Goal: Task Accomplishment & Management: Use online tool/utility

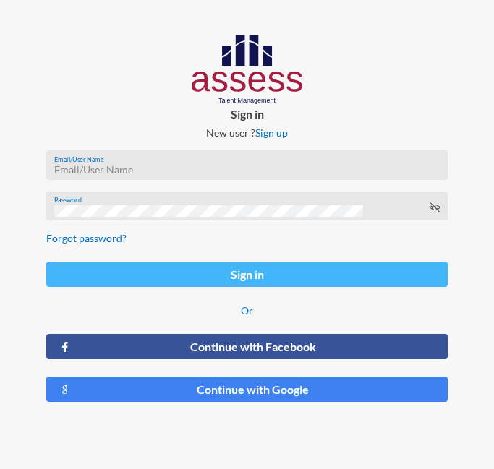
type input "[EMAIL_ADDRESS][DOMAIN_NAME]"
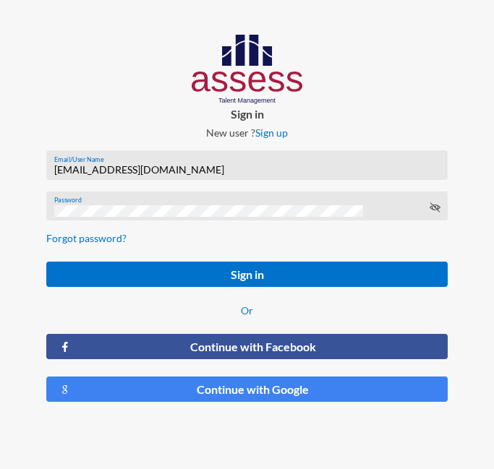
drag, startPoint x: 262, startPoint y: 275, endPoint x: 292, endPoint y: 176, distance: 103.6
click at [263, 275] on button "Sign in" at bounding box center [246, 274] width 401 height 25
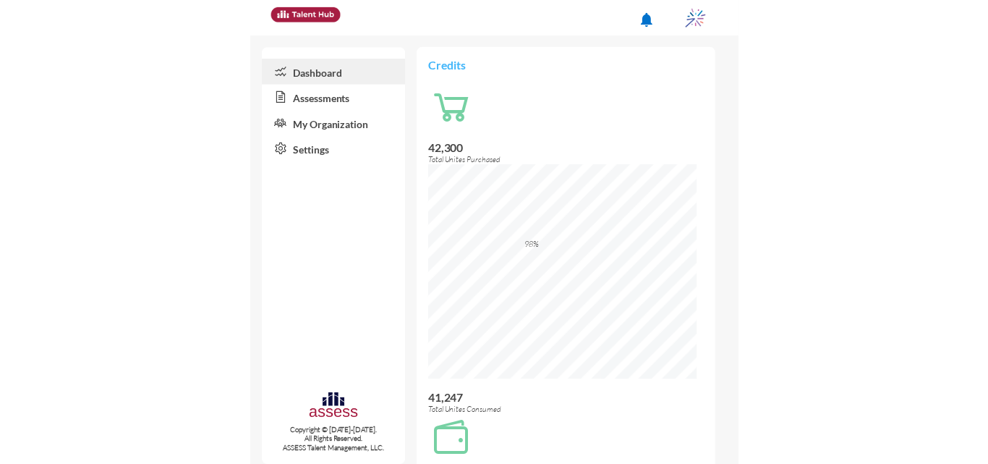
scroll to position [723067, 722954]
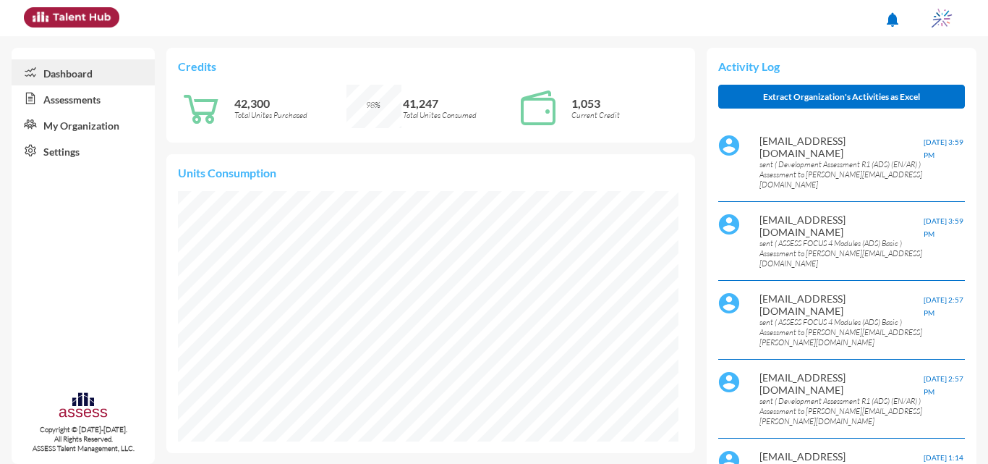
click at [79, 105] on link "Assessments" at bounding box center [83, 98] width 143 height 26
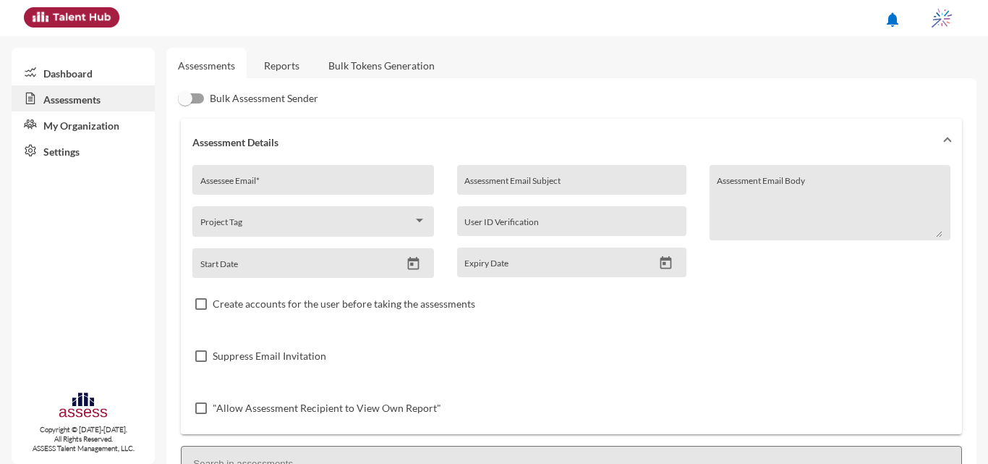
click at [268, 72] on link "Reports" at bounding box center [281, 65] width 59 height 35
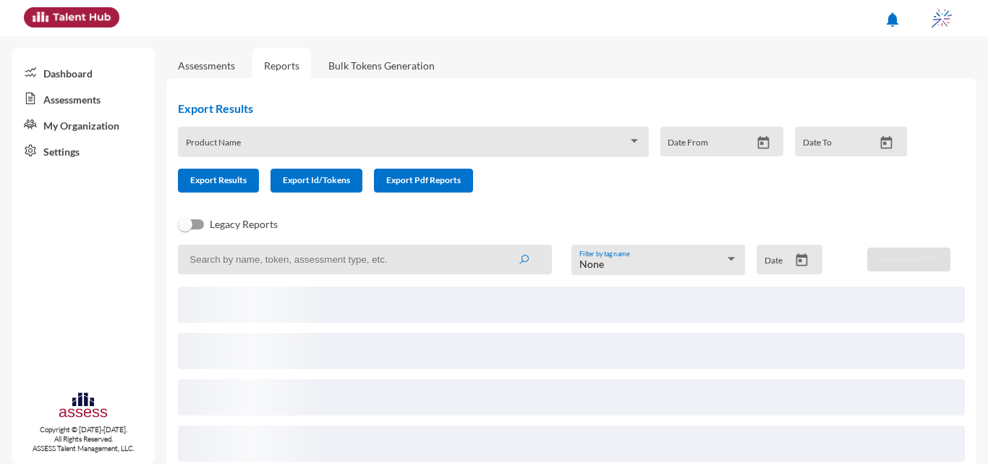
click at [314, 262] on input at bounding box center [365, 259] width 374 height 30
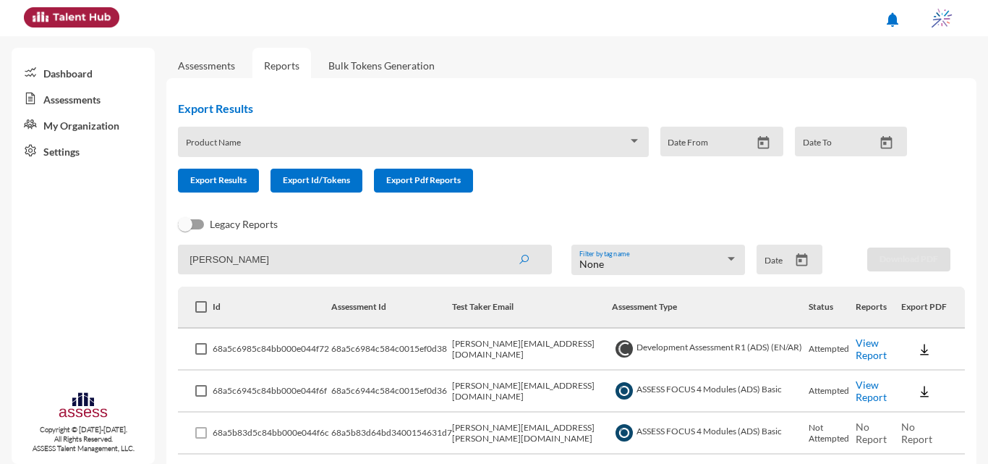
type input "ayman"
click at [493, 258] on icon "Open calendar" at bounding box center [801, 259] width 15 height 15
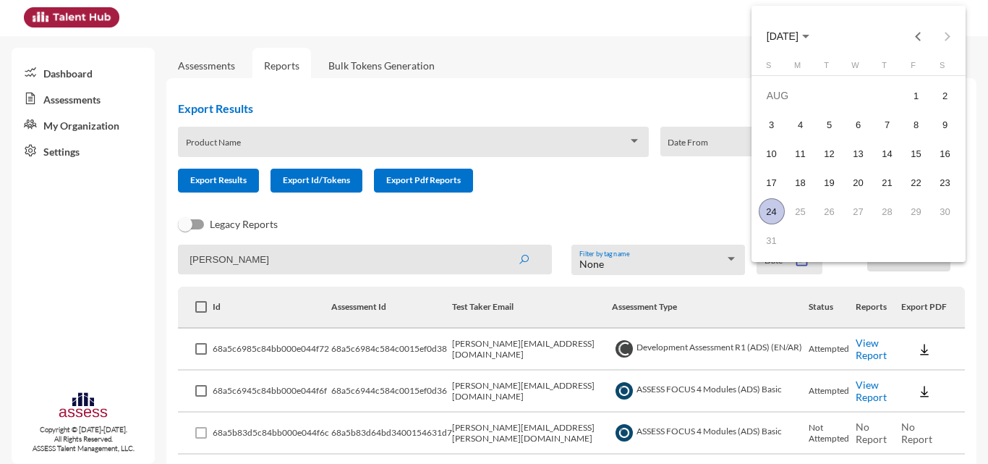
click at [493, 35] on span "AUG 2025" at bounding box center [783, 37] width 32 height 12
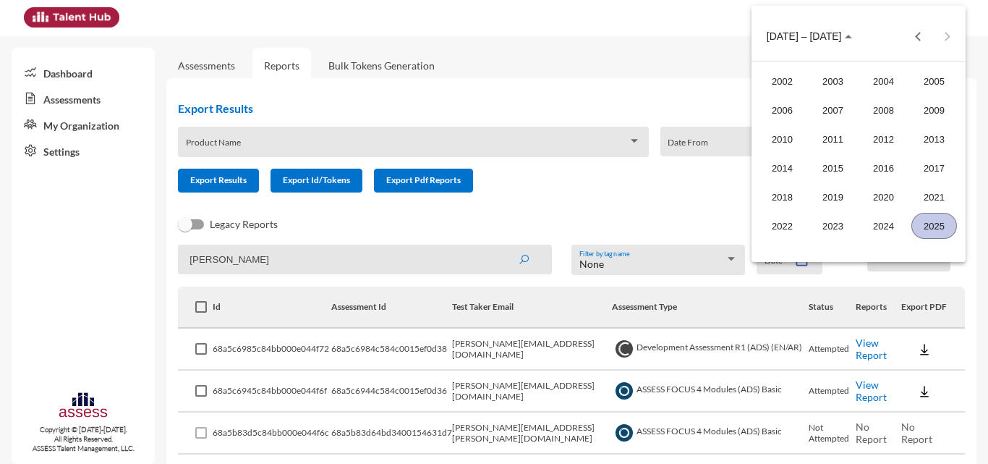
click at [493, 225] on div "2025" at bounding box center [934, 226] width 46 height 26
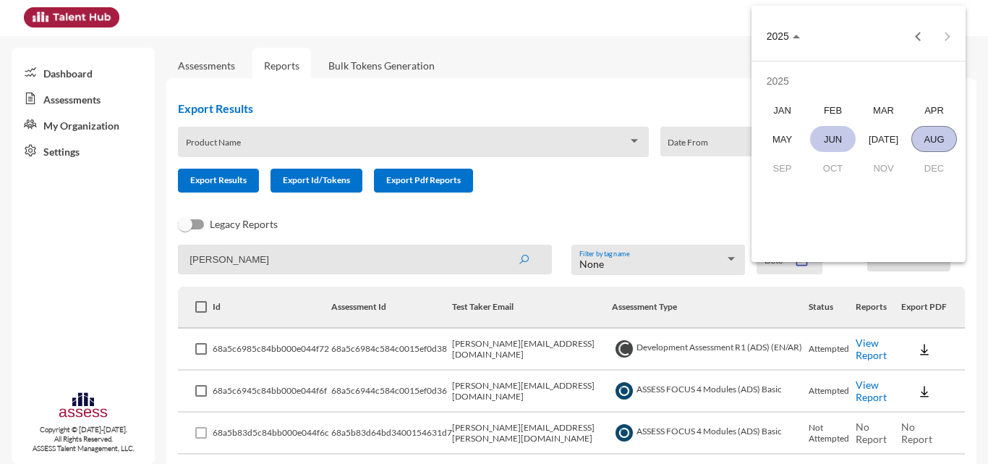
click at [493, 138] on div "JUN" at bounding box center [833, 139] width 46 height 26
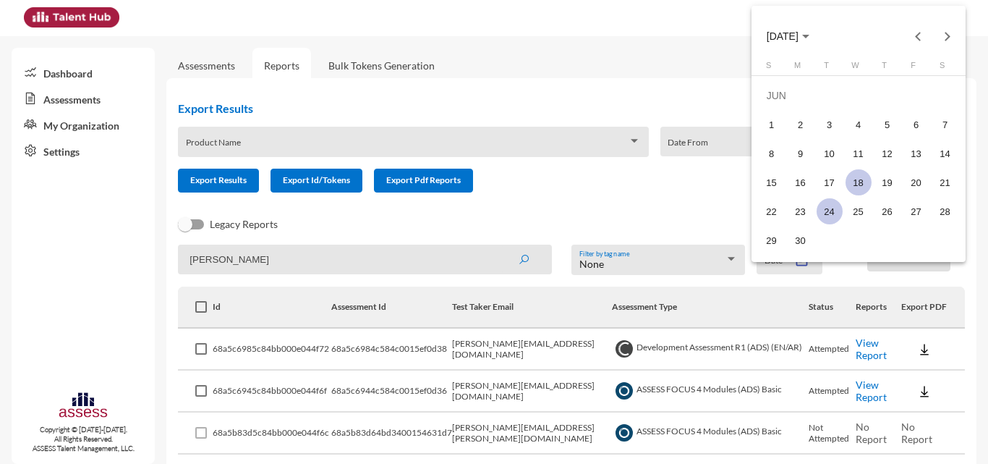
click at [493, 179] on div "18" at bounding box center [858, 182] width 26 height 26
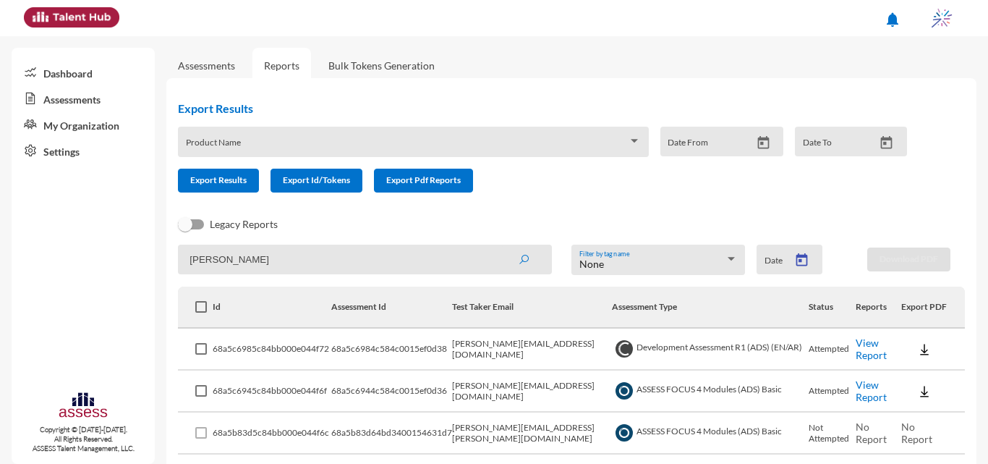
type input "6/18/2025"
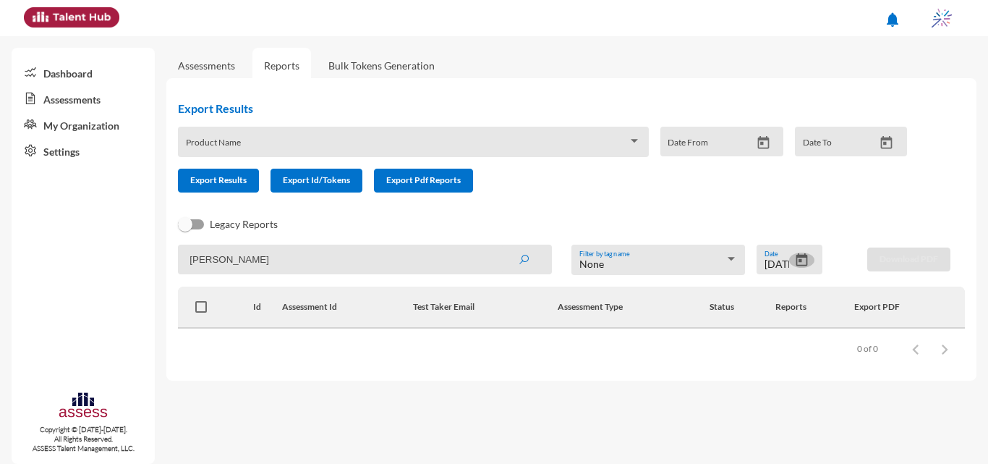
click at [493, 260] on icon "Open calendar" at bounding box center [801, 259] width 15 height 15
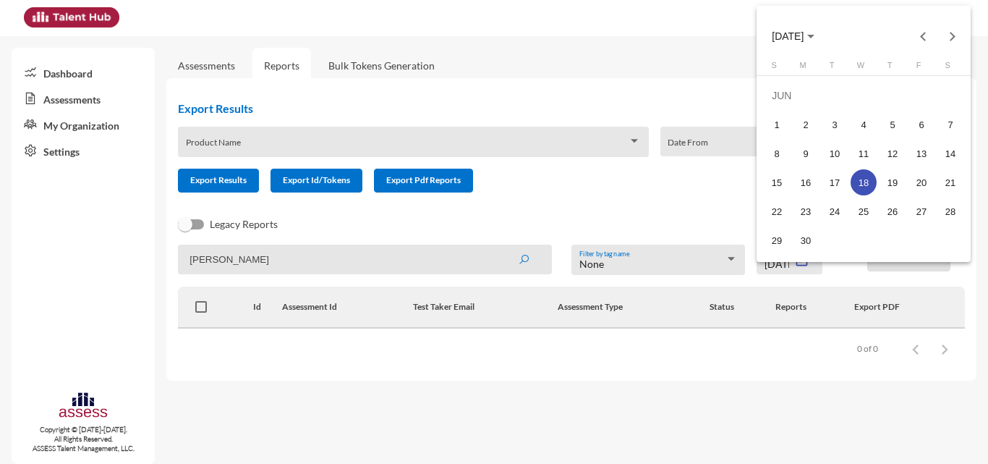
click at [493, 27] on button "JUN 2025" at bounding box center [793, 36] width 66 height 29
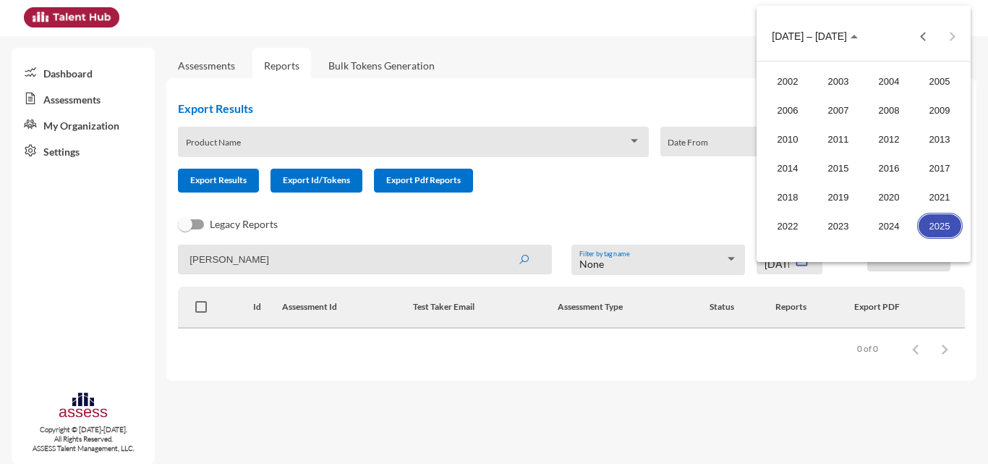
click at [493, 217] on div "2025" at bounding box center [940, 226] width 46 height 26
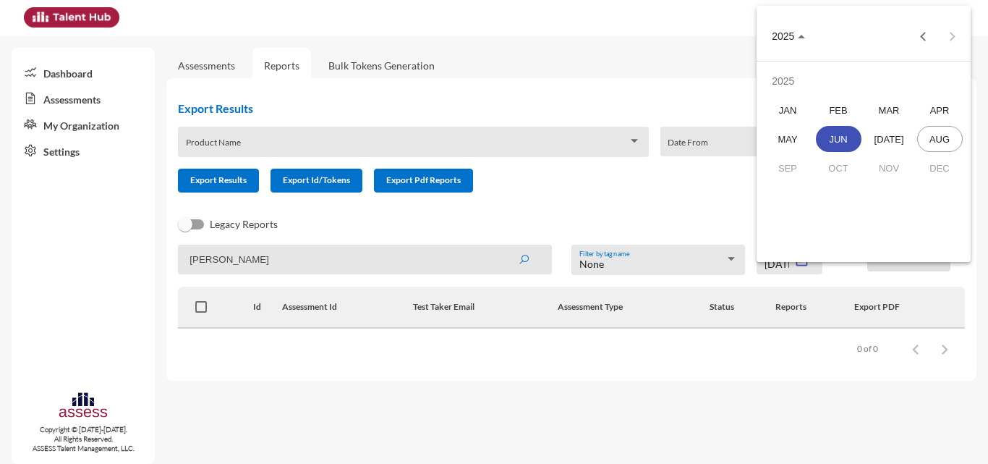
click at [493, 135] on div "JUN" at bounding box center [839, 139] width 46 height 26
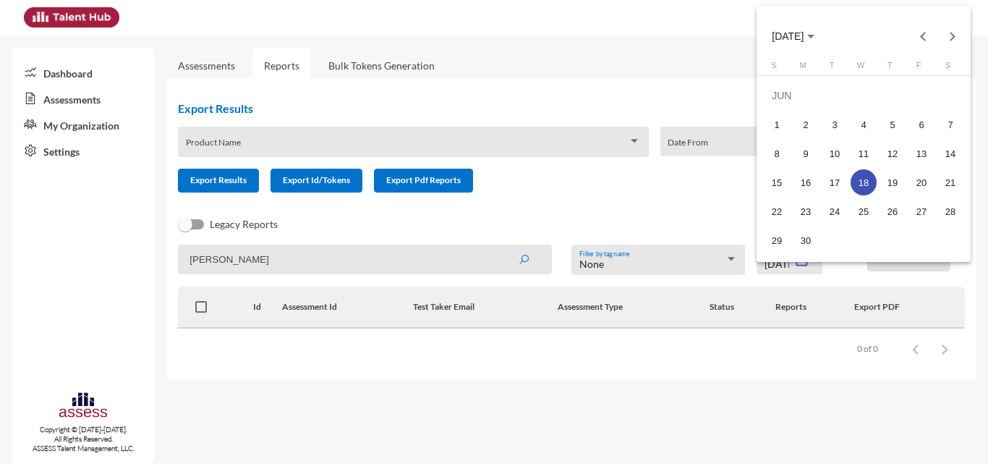
click at [493, 182] on div "18" at bounding box center [863, 182] width 26 height 26
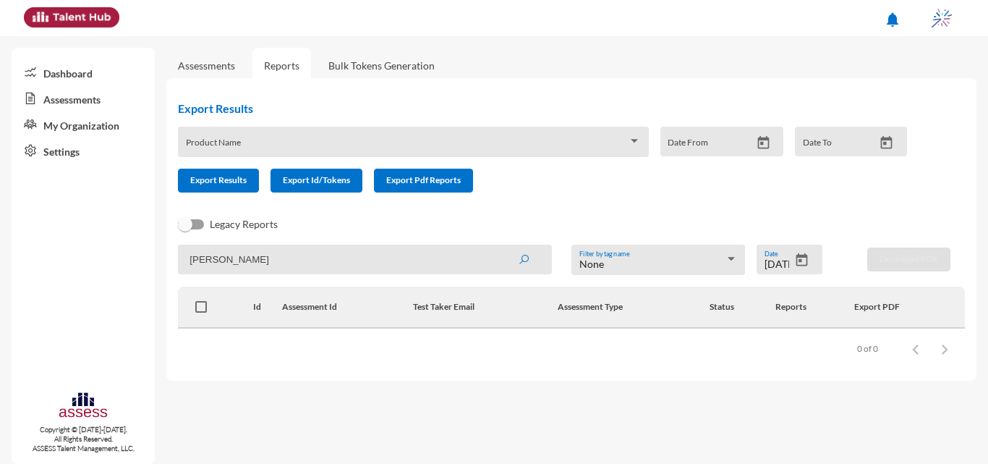
drag, startPoint x: 349, startPoint y: 266, endPoint x: 233, endPoint y: 257, distance: 116.8
click at [233, 257] on input "ayman" at bounding box center [365, 259] width 374 height 30
drag, startPoint x: 221, startPoint y: 257, endPoint x: 178, endPoint y: 249, distance: 43.4
click at [178, 251] on input "ayman" at bounding box center [365, 259] width 374 height 30
type input "internal"
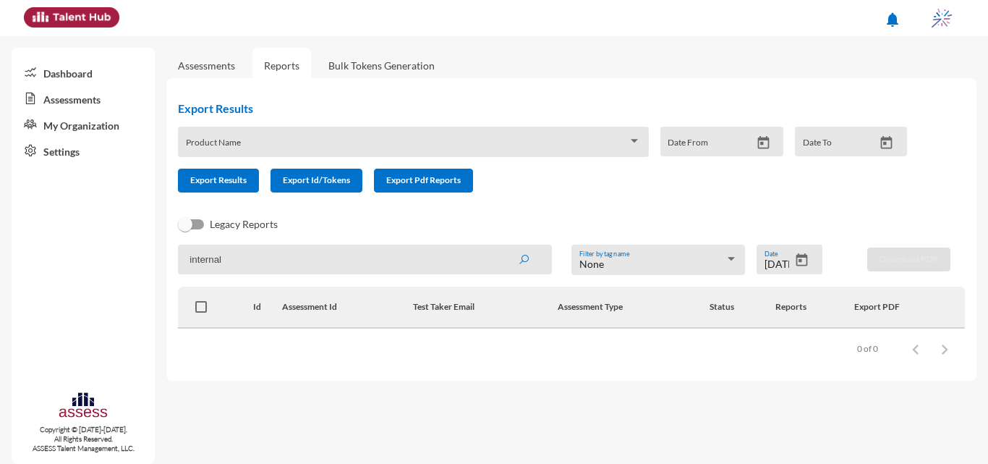
click at [493, 246] on button "submit" at bounding box center [523, 259] width 46 height 26
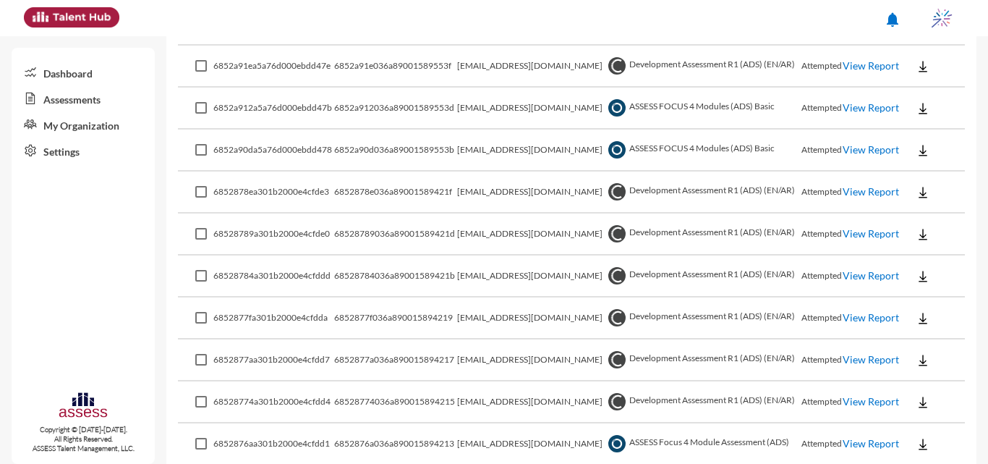
scroll to position [116, 0]
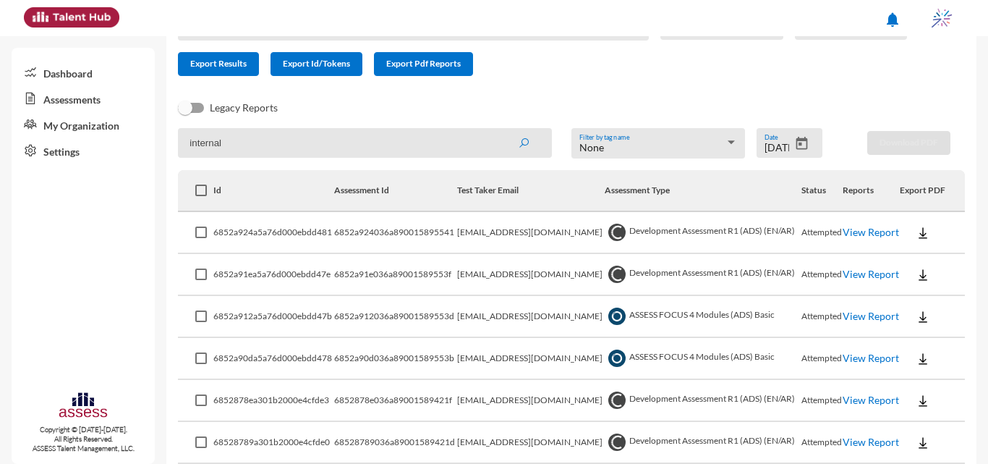
click at [493, 314] on link "View Report" at bounding box center [871, 316] width 56 height 12
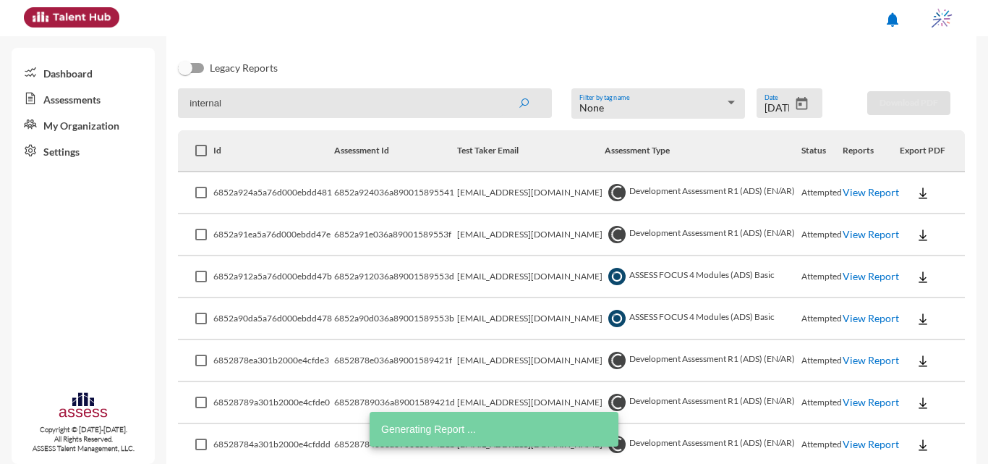
scroll to position [189, 0]
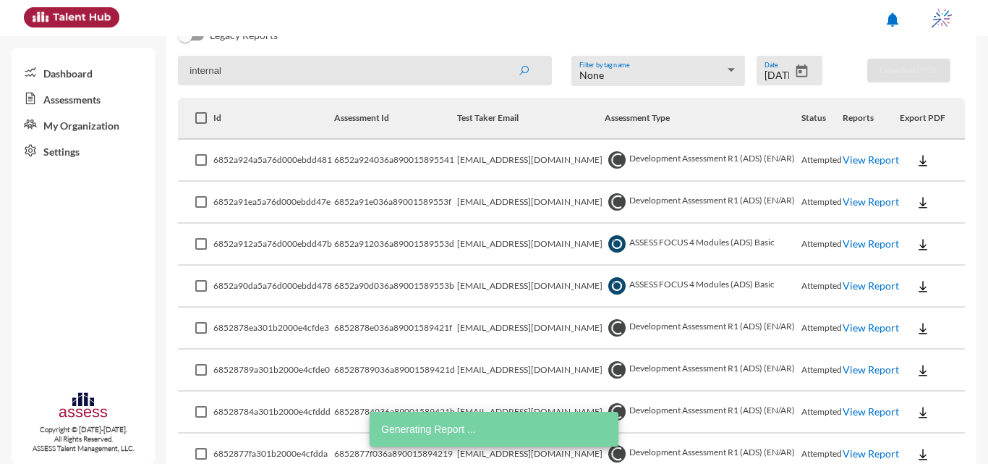
click at [493, 279] on link "View Report" at bounding box center [871, 285] width 56 height 12
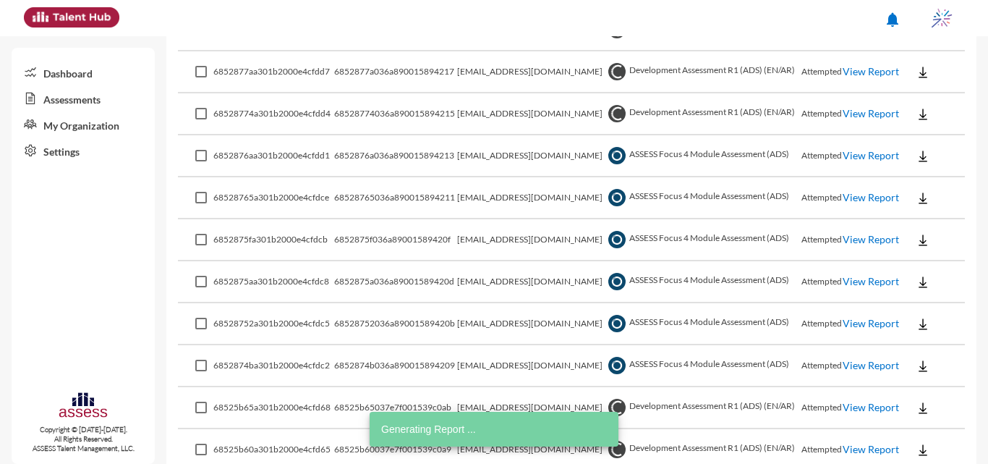
scroll to position [695, 0]
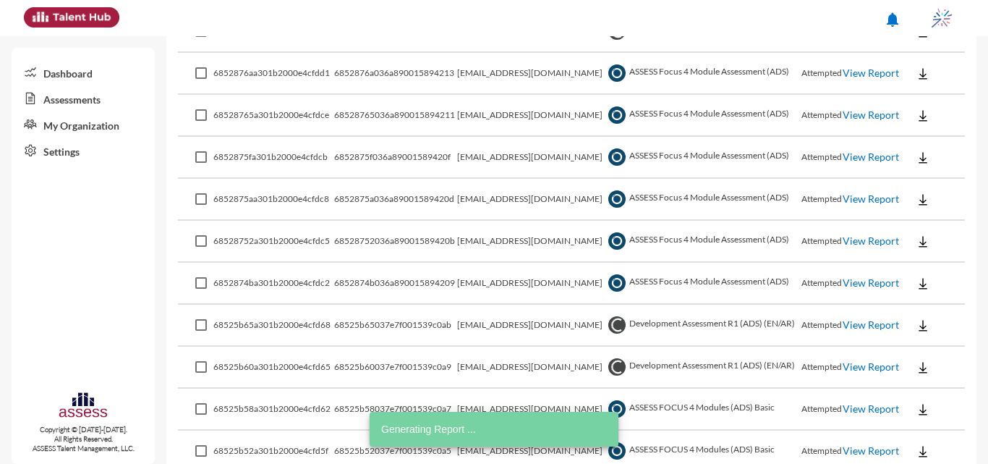
click at [493, 76] on link "View Report" at bounding box center [871, 73] width 56 height 12
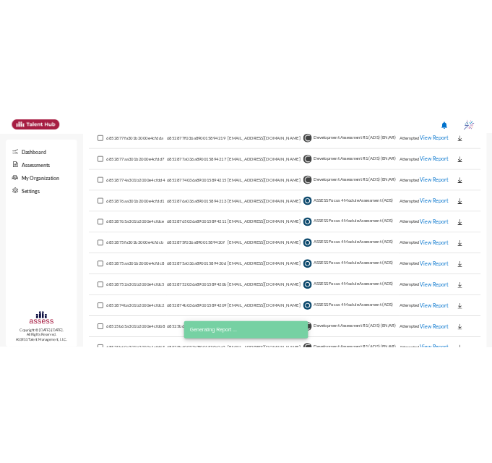
scroll to position [623, 0]
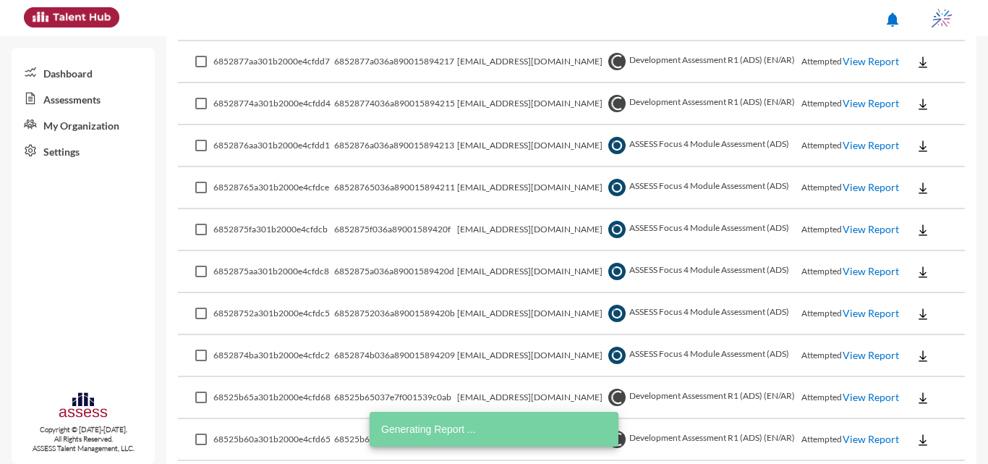
click at [493, 187] on link "View Report" at bounding box center [871, 187] width 56 height 12
click at [493, 228] on link "View Report" at bounding box center [871, 229] width 56 height 12
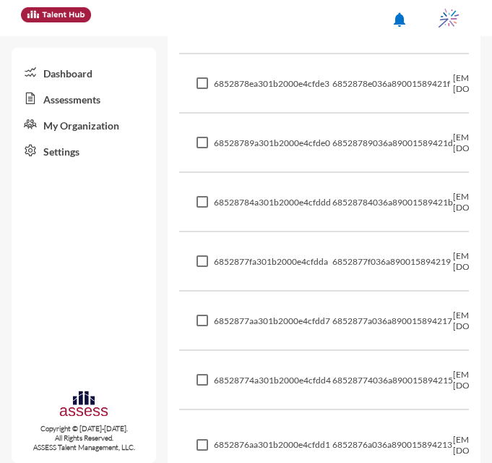
scroll to position [864, 0]
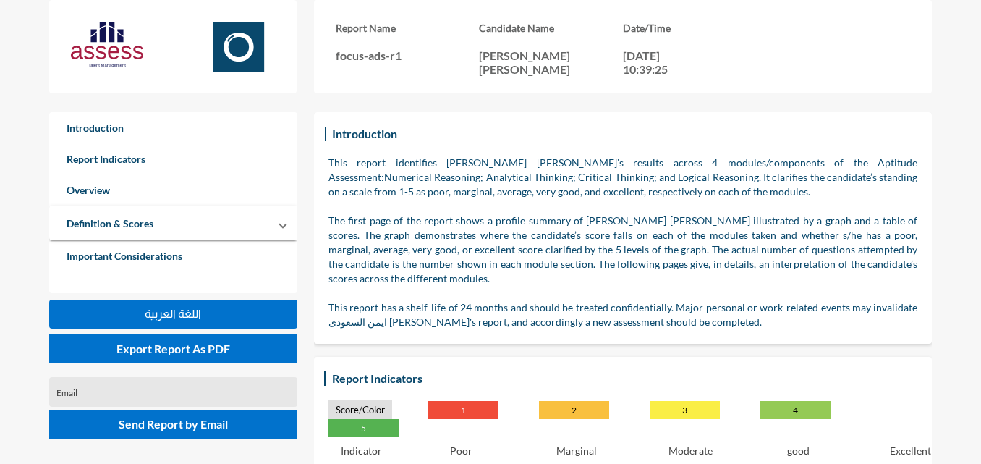
drag, startPoint x: 607, startPoint y: 41, endPoint x: 485, endPoint y: 65, distance: 124.5
click at [485, 65] on div "Candidate Name ايمن السعودى ابراهيم شريف شريف" at bounding box center [551, 49] width 144 height 54
click at [527, 117] on div "Introduction This report identifies ايمن السعودى ابراهيم شريف’s results across …" at bounding box center [623, 227] width 618 height 231
click at [427, 228] on p "The first page of the report shows a profile summary of ايمن السعودى ابراهيم شر…" at bounding box center [622, 249] width 589 height 72
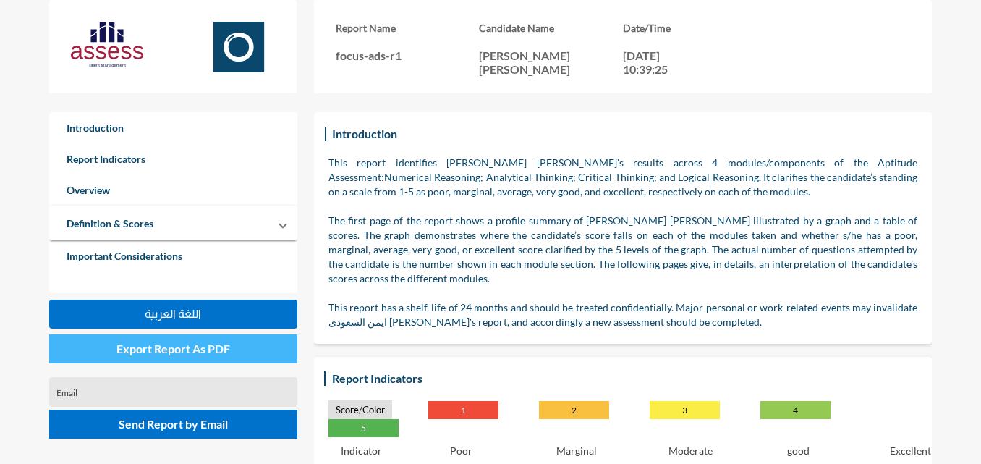
click at [188, 349] on span "Export Report As PDF" at bounding box center [173, 348] width 114 height 14
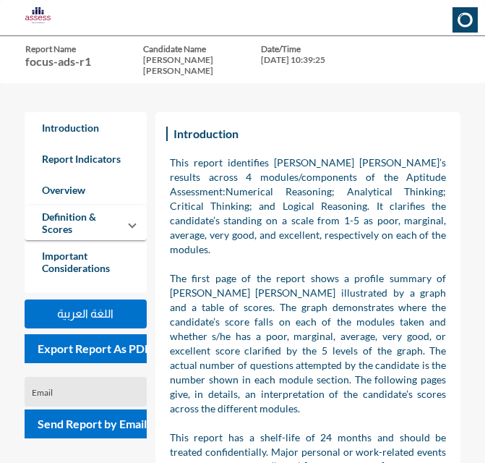
scroll to position [722718, 722695]
